Goal: Transaction & Acquisition: Purchase product/service

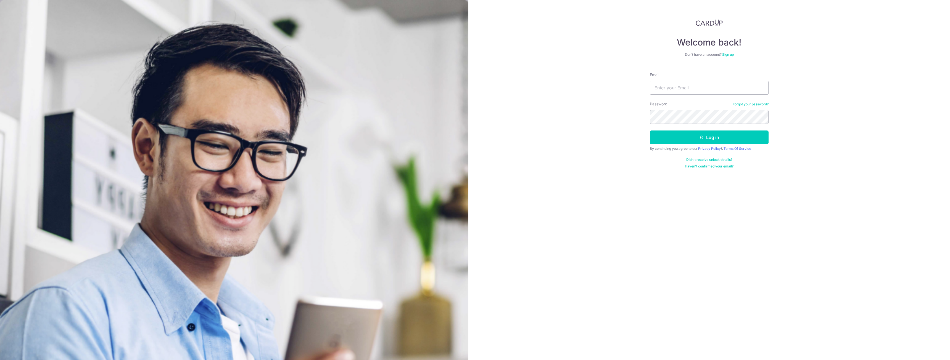
click at [688, 90] on input "Email" at bounding box center [709, 88] width 119 height 14
type input "srivinbsc@gmail.com"
click at [683, 133] on button "Log in" at bounding box center [709, 138] width 119 height 14
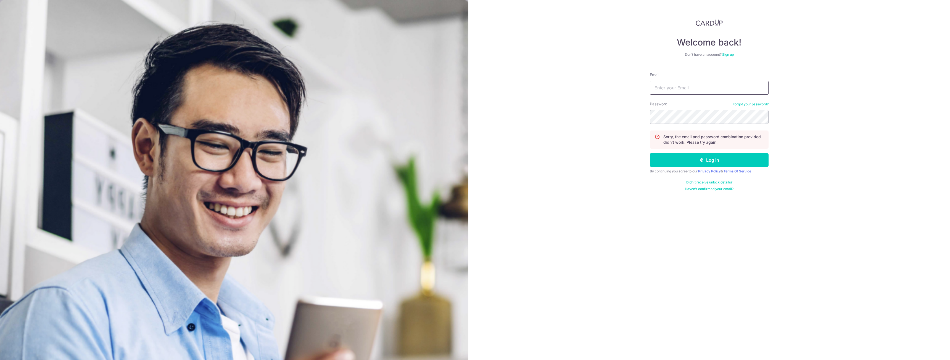
click at [672, 92] on input "Email" at bounding box center [709, 88] width 119 height 14
type input "srivinbsc@gmail.com"
click at [672, 158] on button "Log in" at bounding box center [709, 160] width 119 height 14
click at [692, 88] on input "Email" at bounding box center [709, 88] width 119 height 14
type input "[EMAIL_ADDRESS][DOMAIN_NAME]"
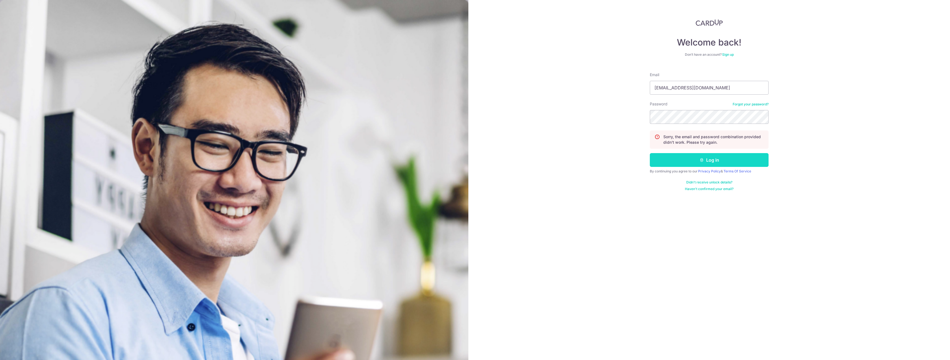
click at [700, 158] on button "Log in" at bounding box center [709, 160] width 119 height 14
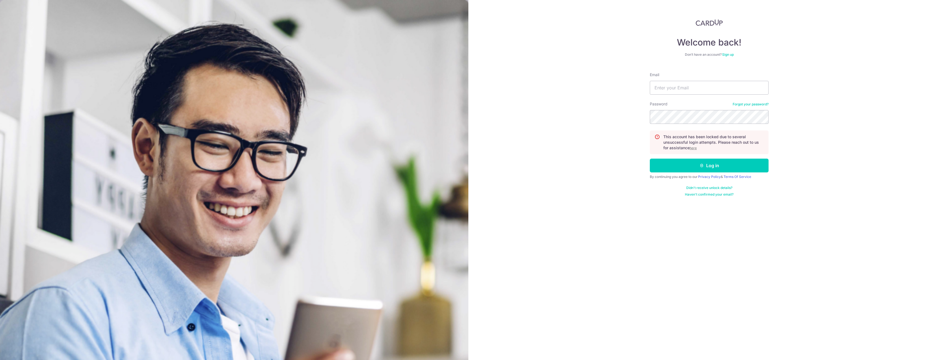
click at [751, 106] on link "Forgot your password?" at bounding box center [751, 104] width 36 height 4
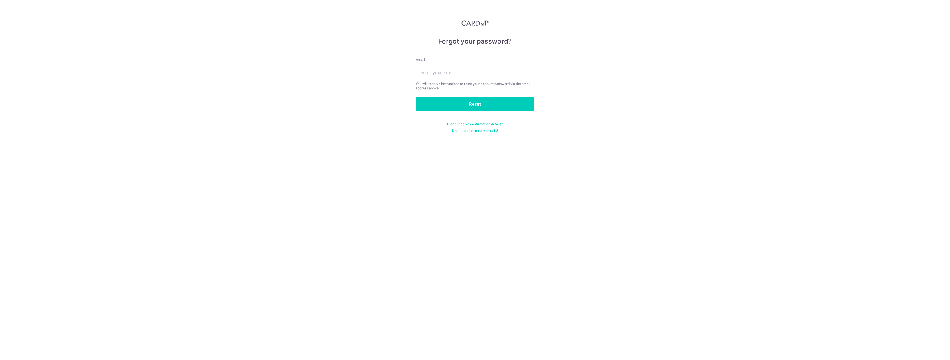
click at [481, 72] on input "text" at bounding box center [475, 73] width 119 height 14
type input "srivinbsc@gmail.com"
click at [483, 104] on input "Reset" at bounding box center [475, 104] width 119 height 14
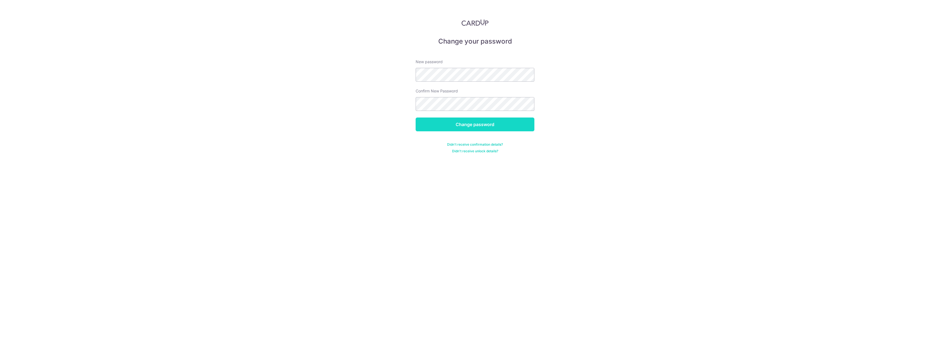
click at [472, 126] on input "Change password" at bounding box center [475, 125] width 119 height 14
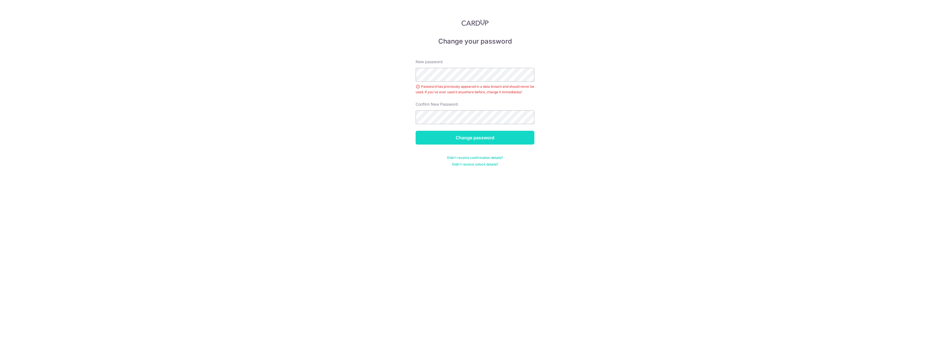
click at [469, 138] on input "Change password" at bounding box center [475, 138] width 119 height 14
click at [474, 132] on input "Change password" at bounding box center [475, 132] width 119 height 14
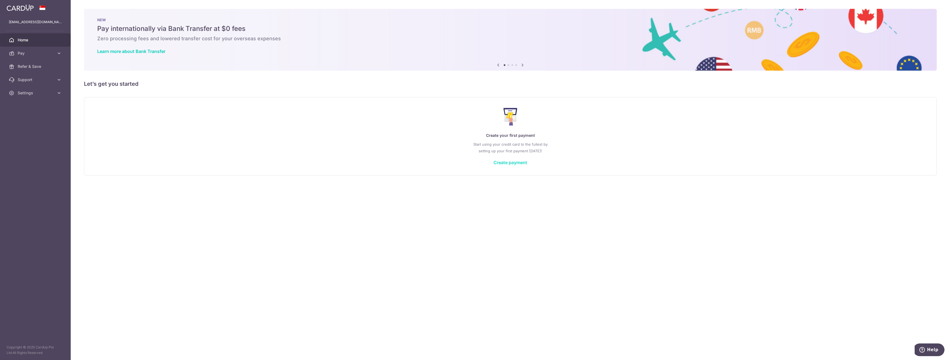
click at [503, 162] on link "Create payment" at bounding box center [511, 163] width 34 height 6
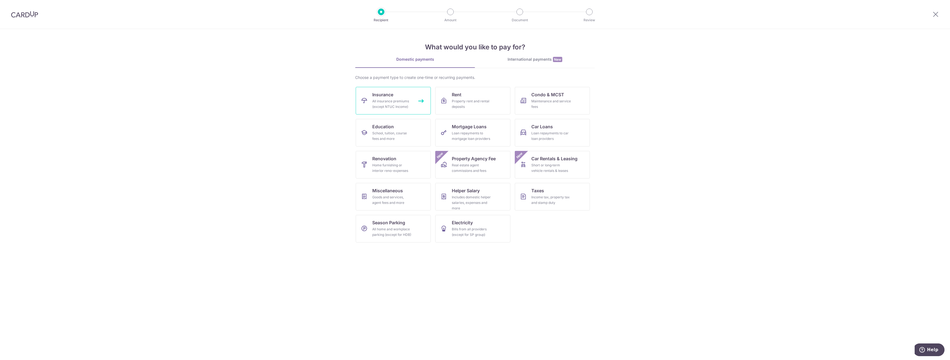
click at [400, 102] on div "All insurance premiums (except NTUC Income)" at bounding box center [392, 104] width 40 height 11
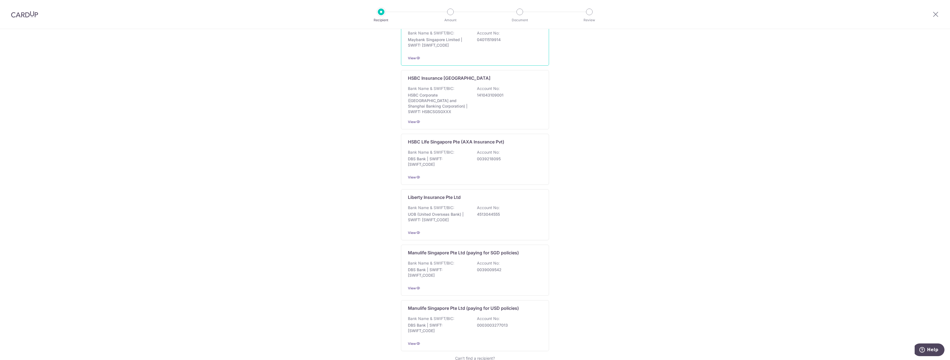
scroll to position [359, 0]
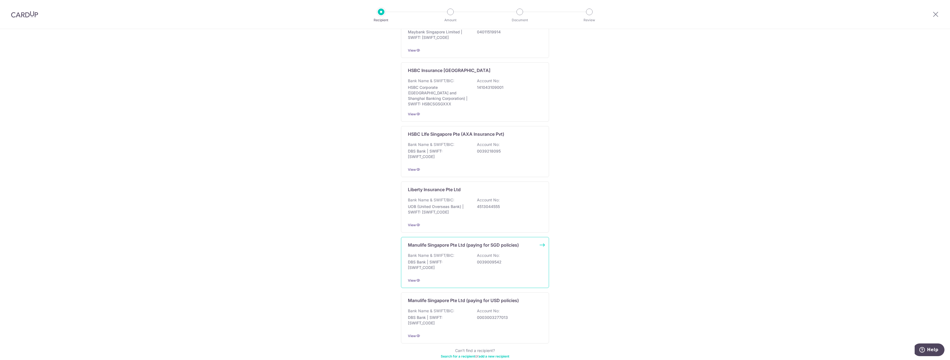
click at [448, 245] on div "Manulife Singapore Pte Ltd (paying for SGD policies) Bank Name & SWIFT/BIC: DBS…" at bounding box center [475, 262] width 148 height 51
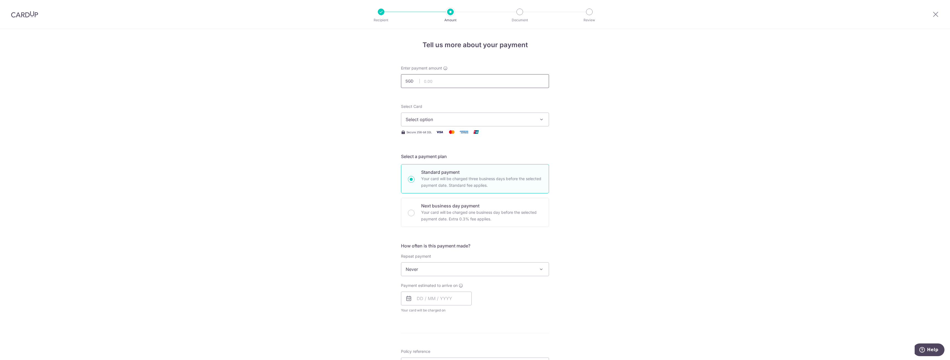
click at [434, 81] on input "text" at bounding box center [475, 81] width 148 height 14
type input "12,000.00"
click at [495, 144] on form "Enter payment amount SGD 12,000.00 12000.00 Select Card Select option Add credi…" at bounding box center [475, 283] width 148 height 437
click at [463, 123] on button "Select option" at bounding box center [475, 120] width 148 height 14
click at [440, 136] on span "Add credit card" at bounding box center [480, 135] width 129 height 6
